Goal: Task Accomplishment & Management: Complete application form

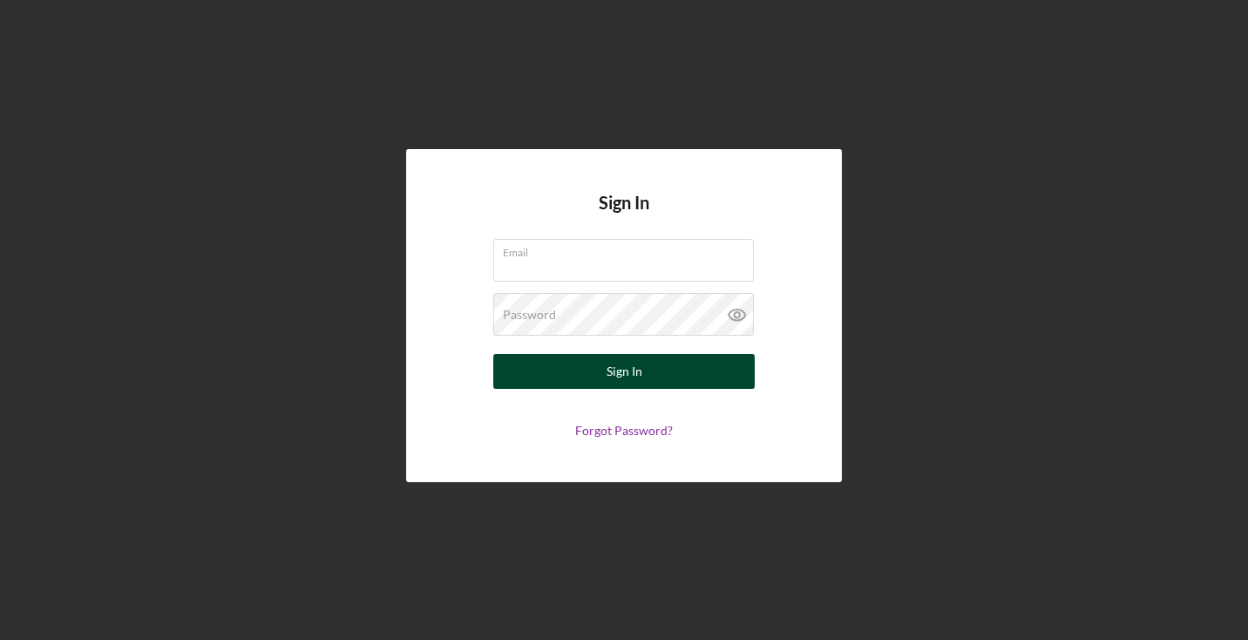
type input "[EMAIL_ADDRESS][DOMAIN_NAME]"
click at [577, 359] on button "Sign In" at bounding box center [623, 371] width 261 height 35
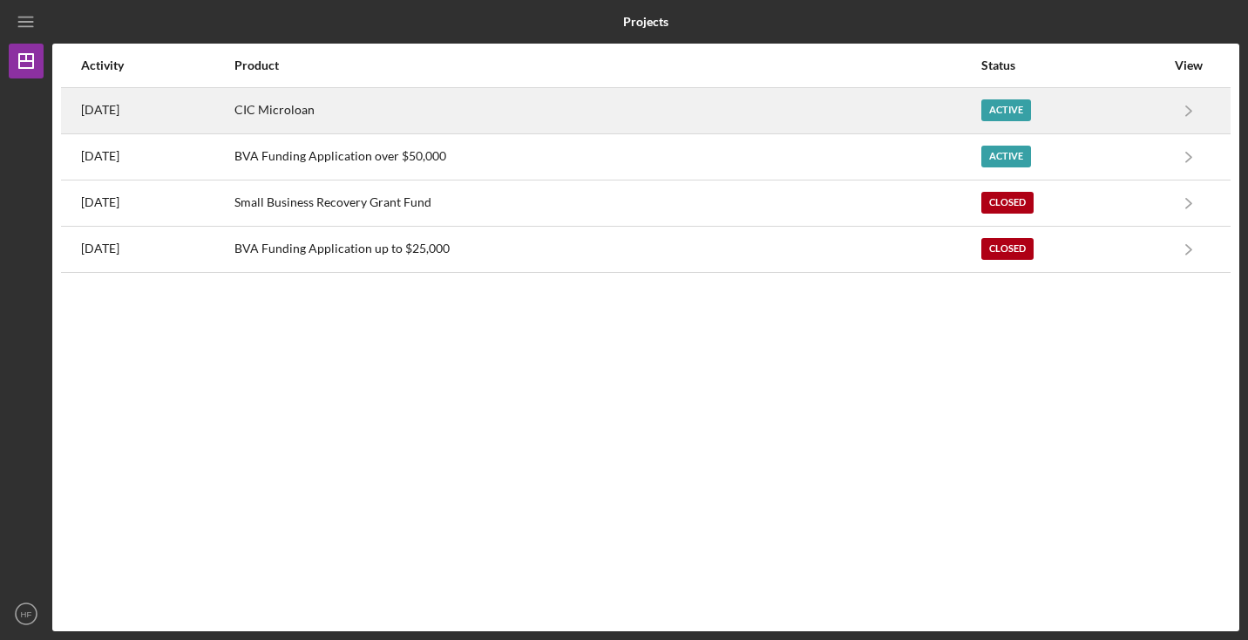
click at [401, 93] on div "CIC Microloan" at bounding box center [606, 111] width 745 height 44
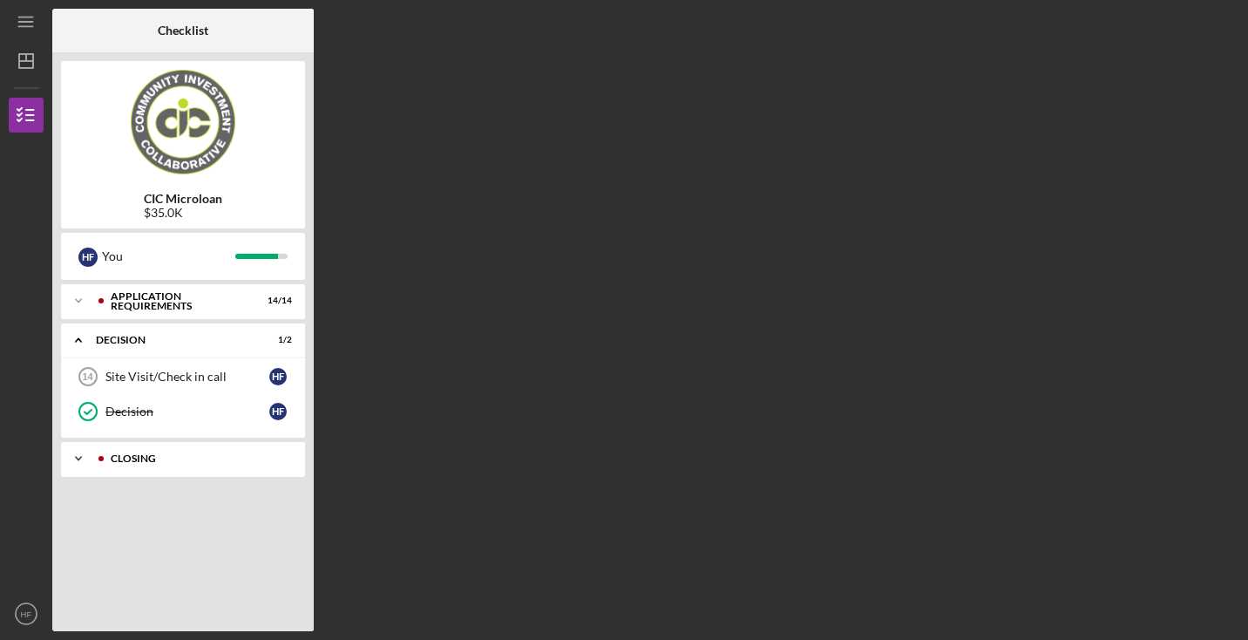
click at [165, 474] on div "Icon/Expander CLOSING 2 / 5" at bounding box center [183, 458] width 244 height 35
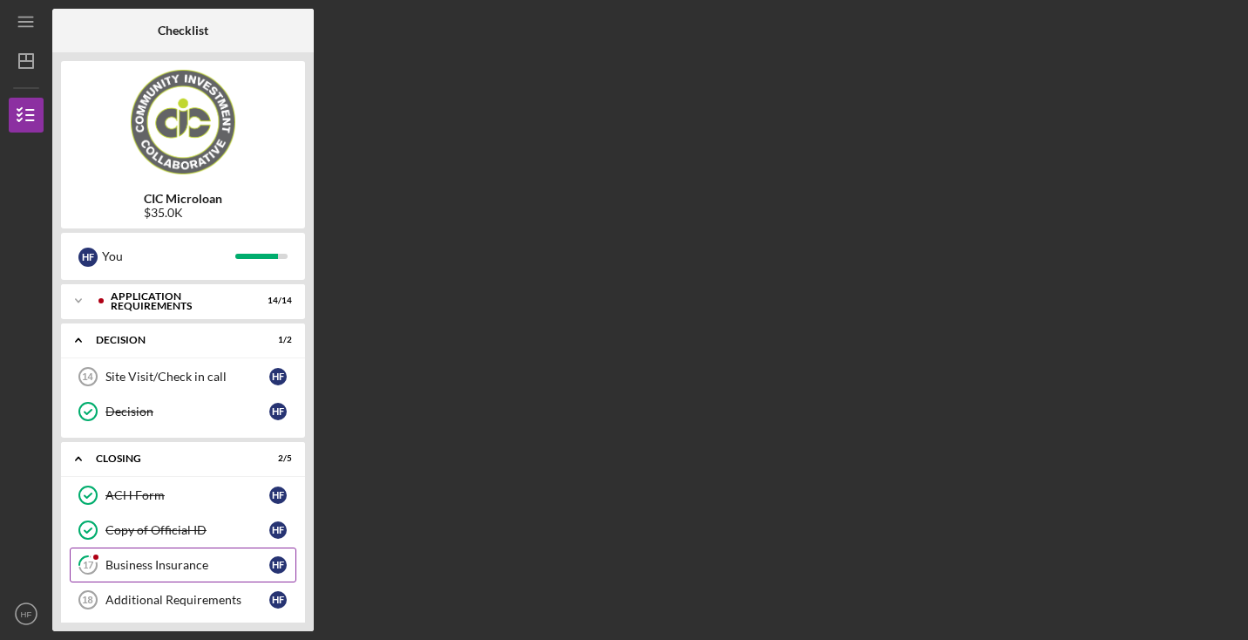
click at [161, 567] on div "Business Insurance" at bounding box center [187, 565] width 164 height 14
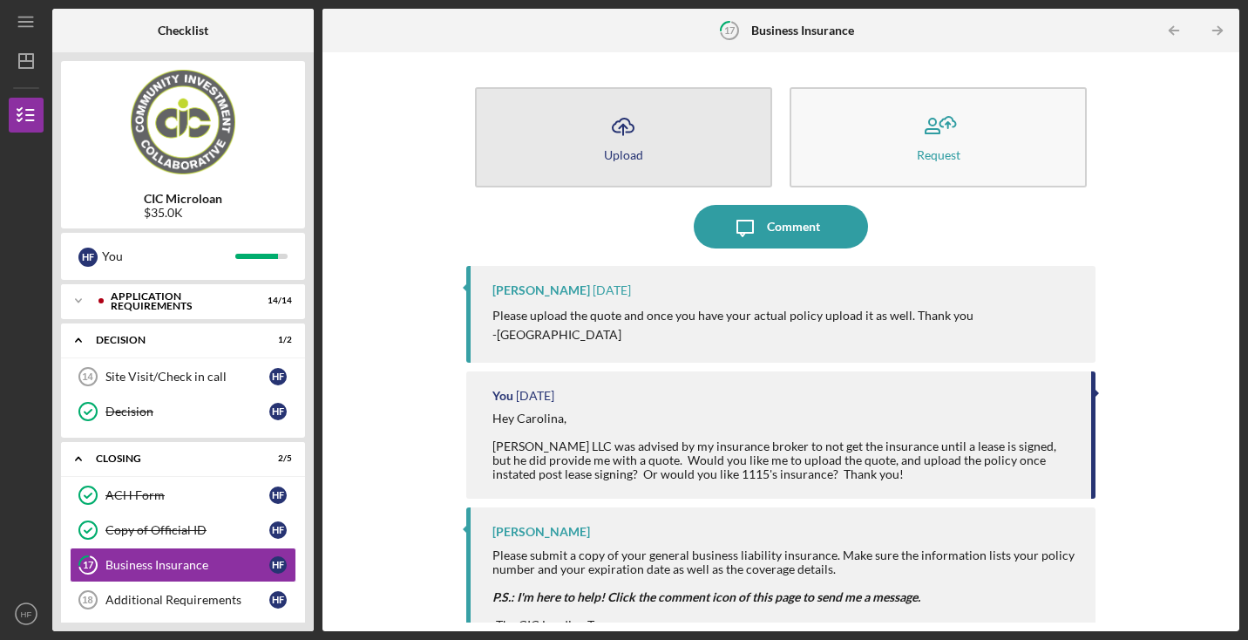
click at [642, 145] on button "Icon/Upload Upload" at bounding box center [623, 137] width 297 height 100
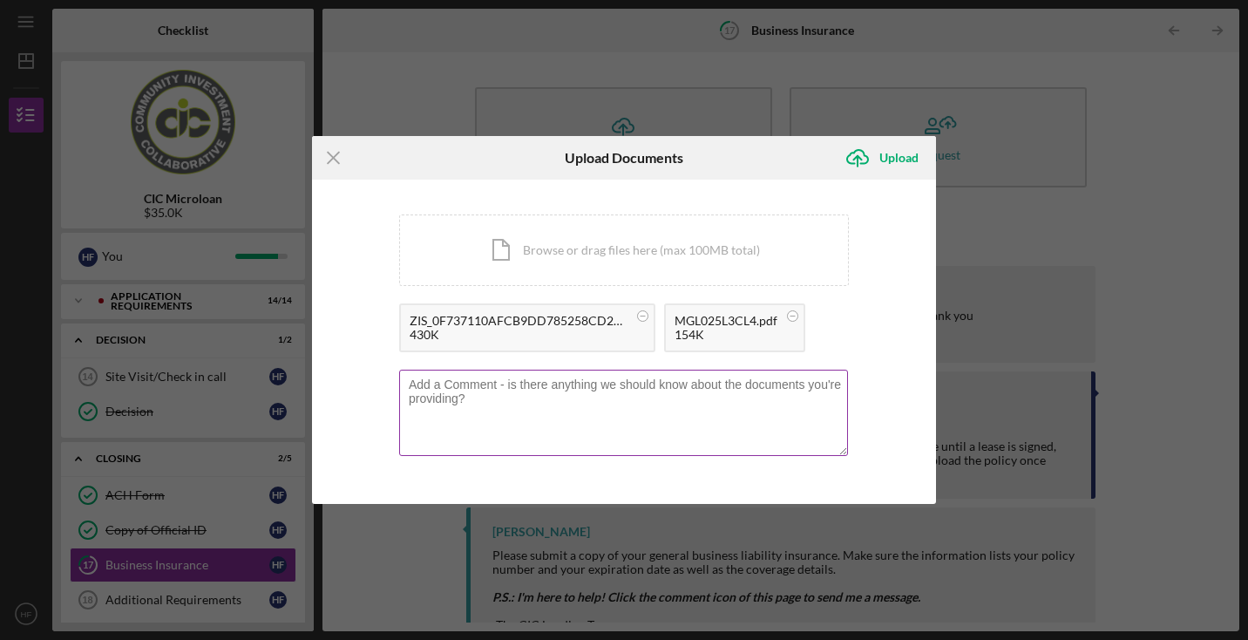
click at [692, 398] on textarea at bounding box center [623, 412] width 449 height 85
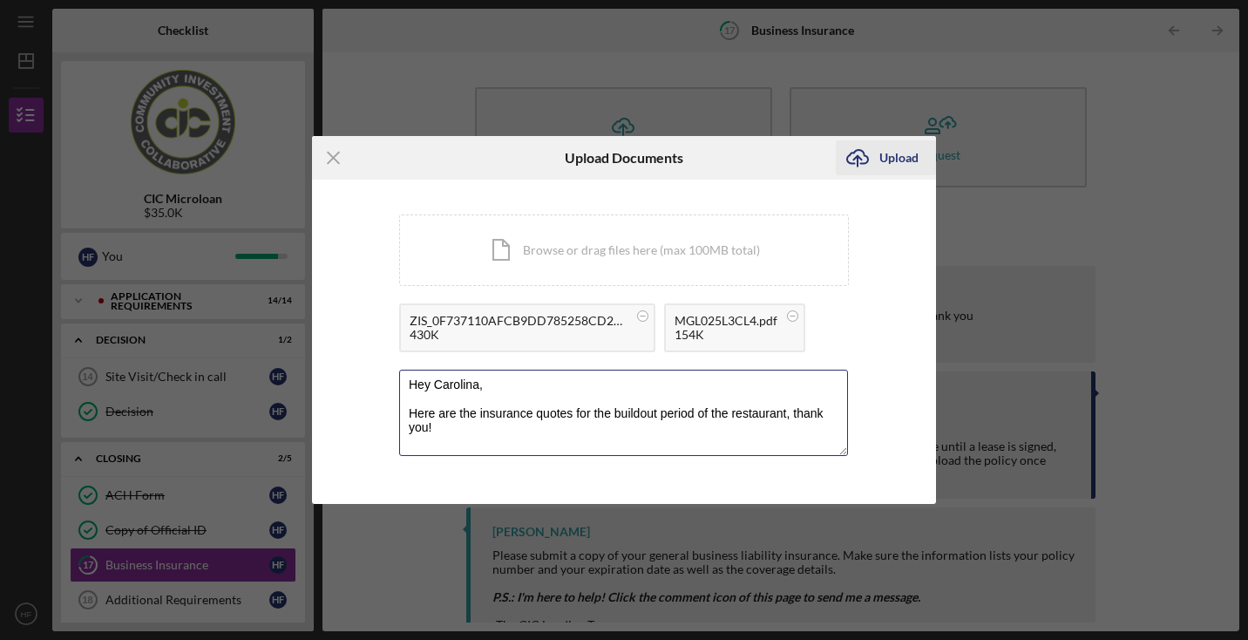
type textarea "Hey Carolina, Here are the insurance quotes for the buildout period of the rest…"
click at [902, 147] on div "Upload" at bounding box center [898, 157] width 39 height 35
